Goal: Information Seeking & Learning: Find specific fact

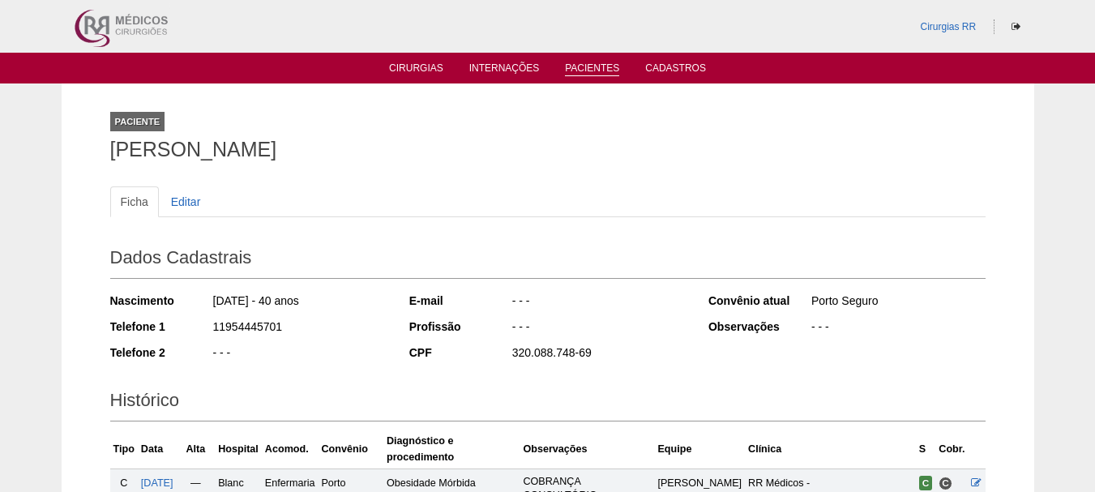
click at [580, 69] on link "Pacientes" at bounding box center [592, 69] width 54 height 14
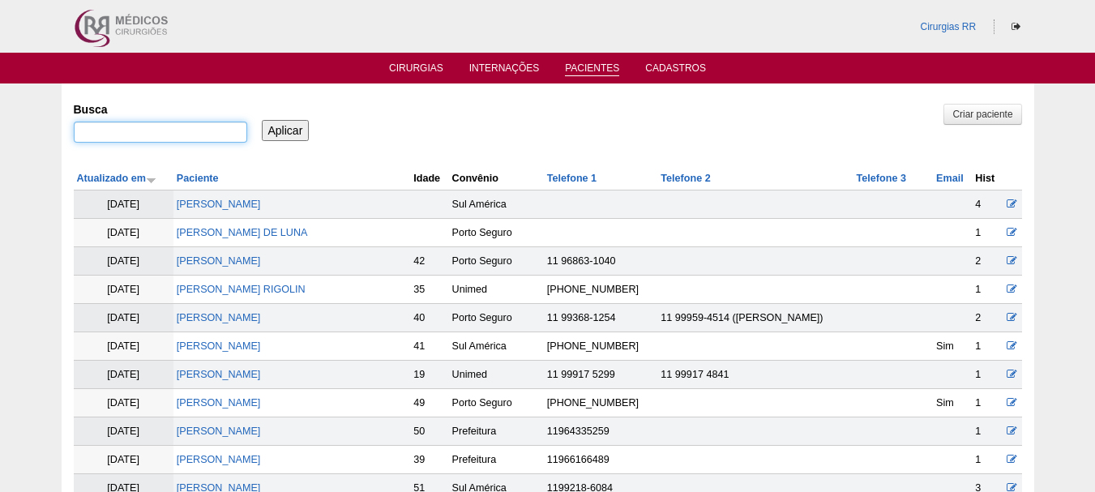
click at [204, 133] on input "Busca" at bounding box center [160, 132] width 173 height 21
type input "[PERSON_NAME]"
click at [297, 126] on input "Aplicar" at bounding box center [286, 130] width 48 height 21
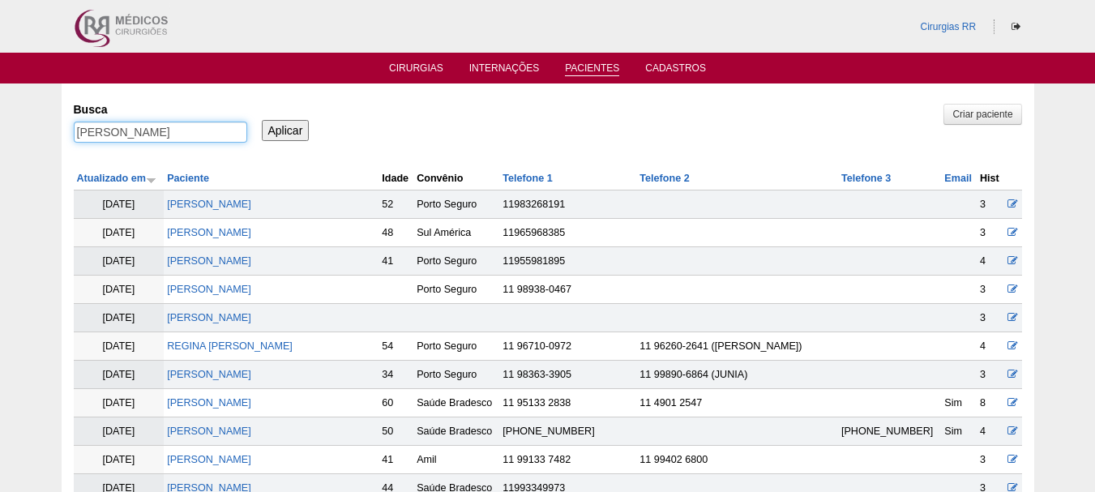
click at [196, 135] on input "[PERSON_NAME]" at bounding box center [160, 132] width 173 height 21
click at [74, 132] on input "[PERSON_NAME]"" at bounding box center [160, 132] width 173 height 21
type input ""[PERSON_NAME]""
click at [303, 121] on input "Aplicar" at bounding box center [286, 130] width 48 height 21
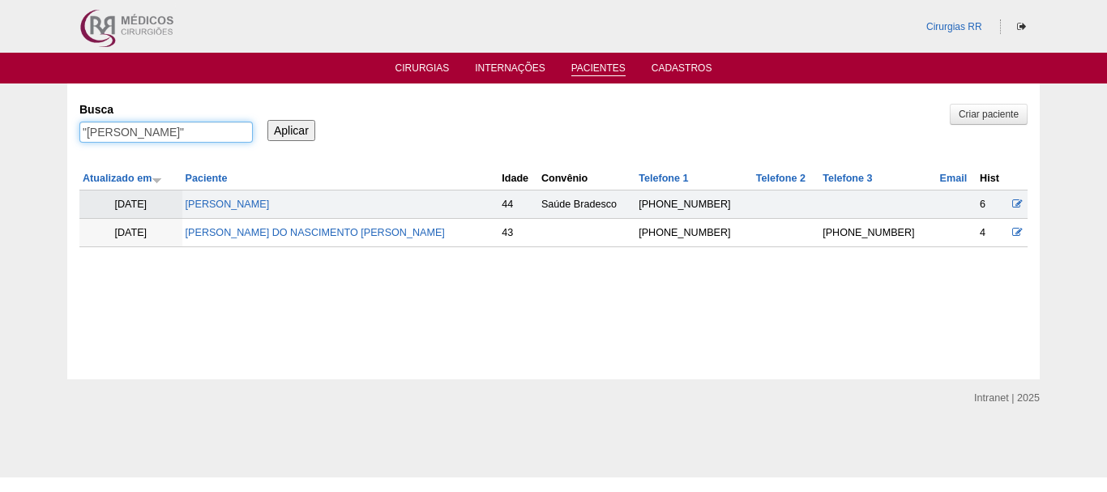
drag, startPoint x: 169, startPoint y: 134, endPoint x: 41, endPoint y: 152, distance: 130.1
click at [41, 152] on div "Pacientes Criar paciente Busca "sheila regina" Aplicar Atualizado em Paciente I…" at bounding box center [553, 231] width 1107 height 296
click at [160, 137] on input ""sheila regina"" at bounding box center [165, 132] width 173 height 21
drag, startPoint x: 160, startPoint y: 138, endPoint x: 44, endPoint y: 159, distance: 117.8
click at [44, 159] on div "Pacientes Criar paciente Busca "sheila regina" Aplicar Atualizado em Paciente I…" at bounding box center [553, 231] width 1107 height 296
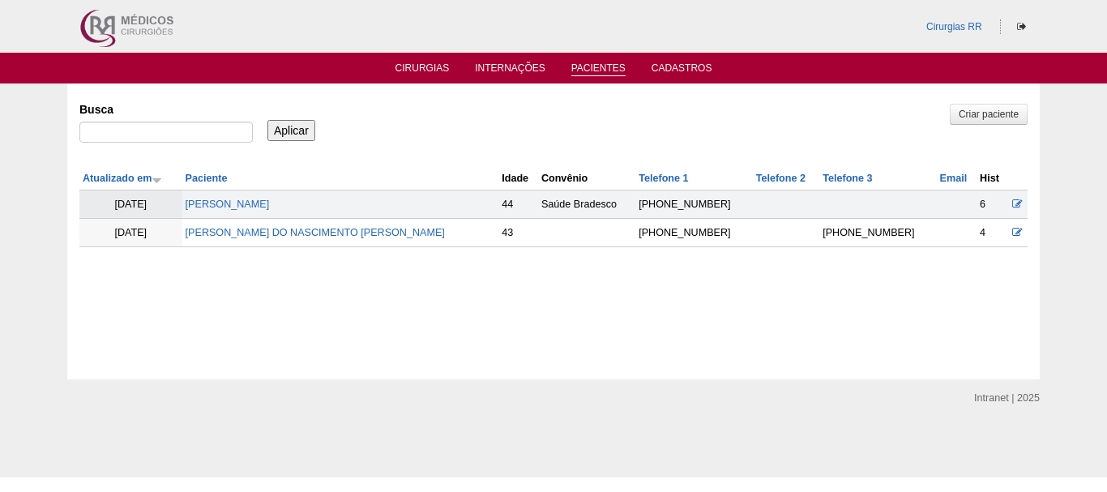
click at [1106, 477] on html "Cirurgias RR Cirurgias Internações Pacientes Cadastros Pacientes" at bounding box center [553, 238] width 1107 height 477
